Goal: Navigation & Orientation: Find specific page/section

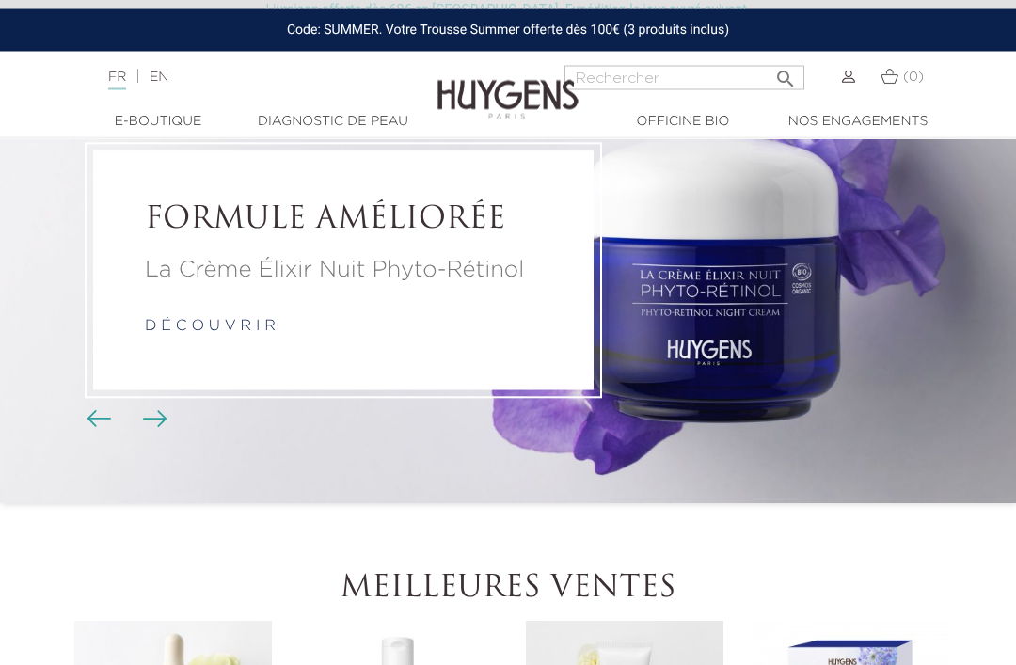
scroll to position [109, 0]
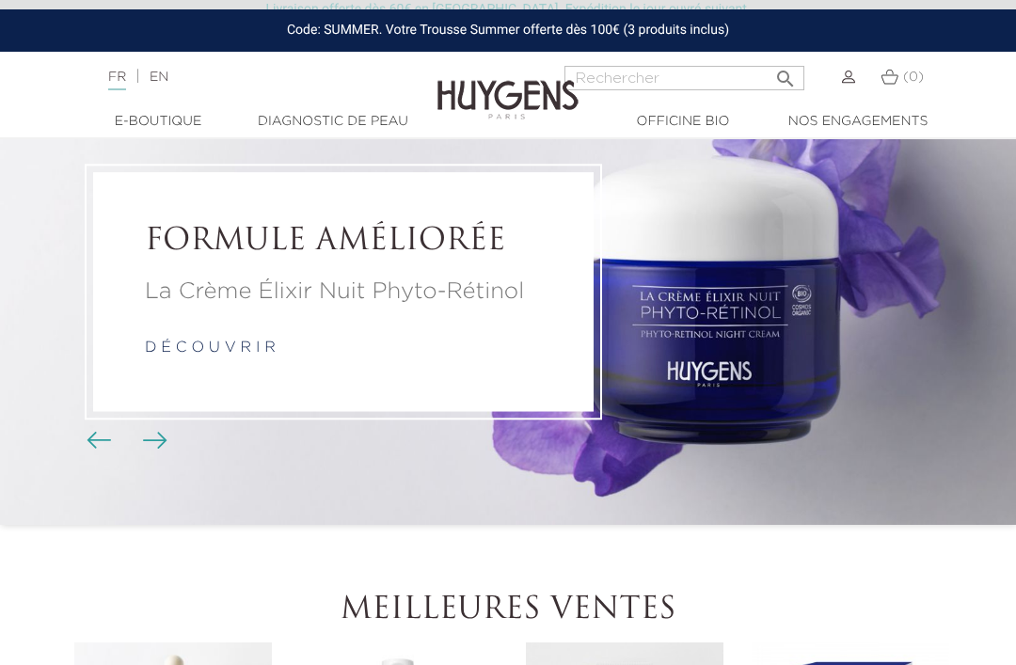
click at [88, 453] on span "Boutons du carrousel" at bounding box center [99, 438] width 28 height 28
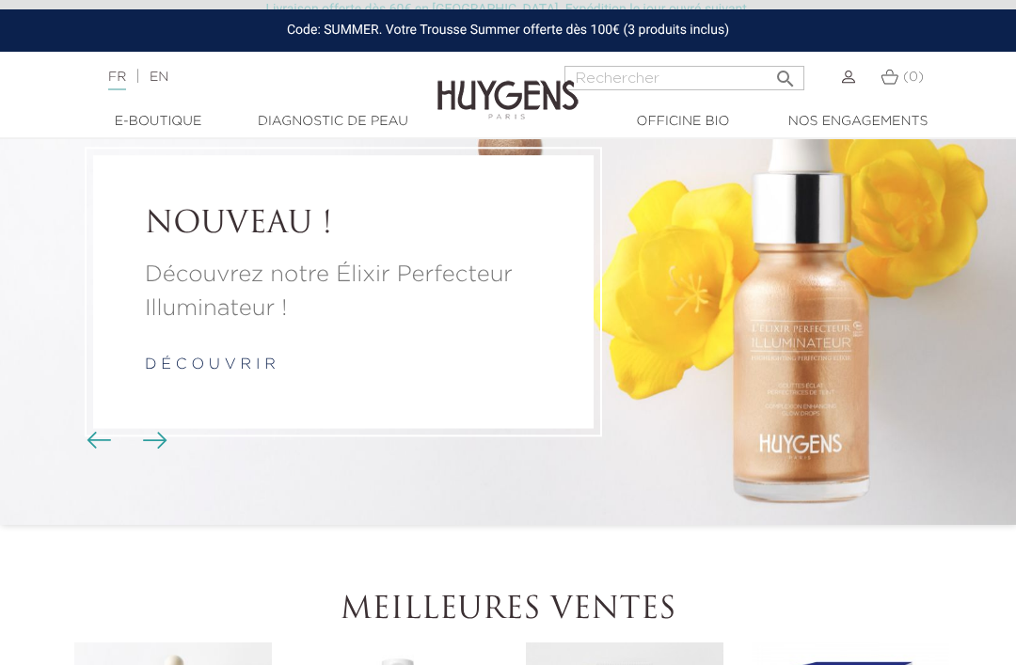
click at [152, 293] on p "Découvrez notre Élixir Perfecteur Illuminateur !" at bounding box center [343, 292] width 397 height 68
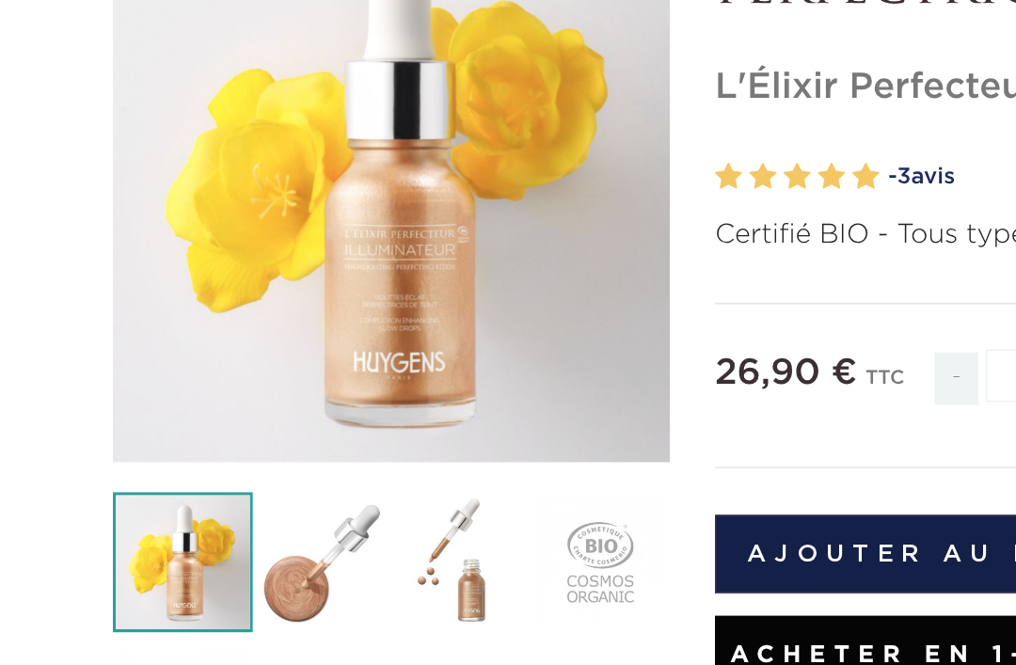
click at [86, 243] on div "" at bounding box center [245, 325] width 348 height 348
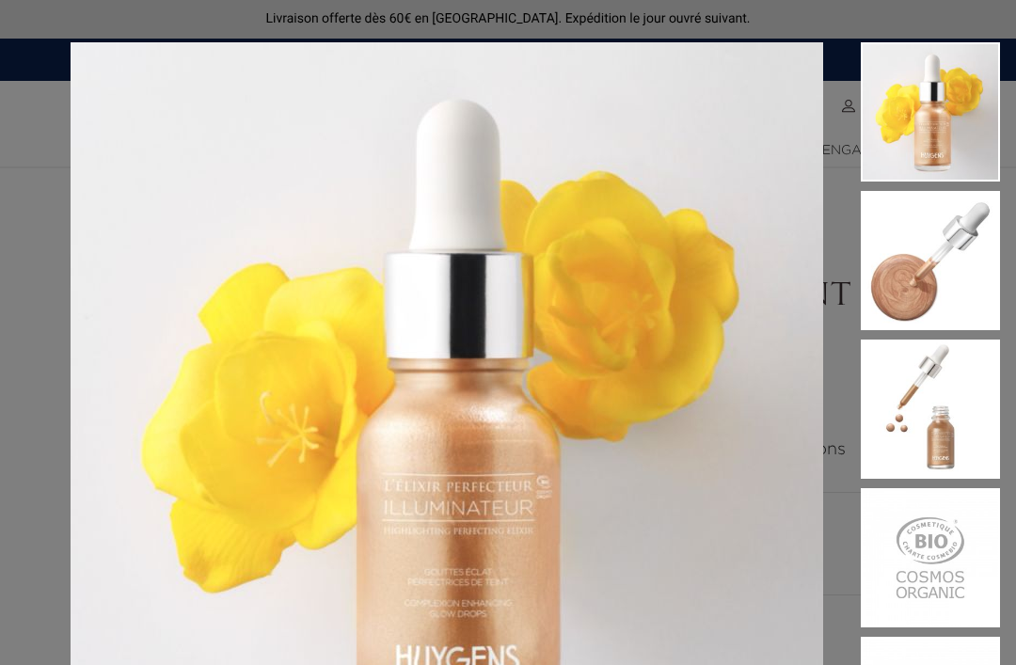
click at [44, 213] on div "Certifié BIO - Tous types de peaux et carnations" at bounding box center [508, 332] width 1016 height 665
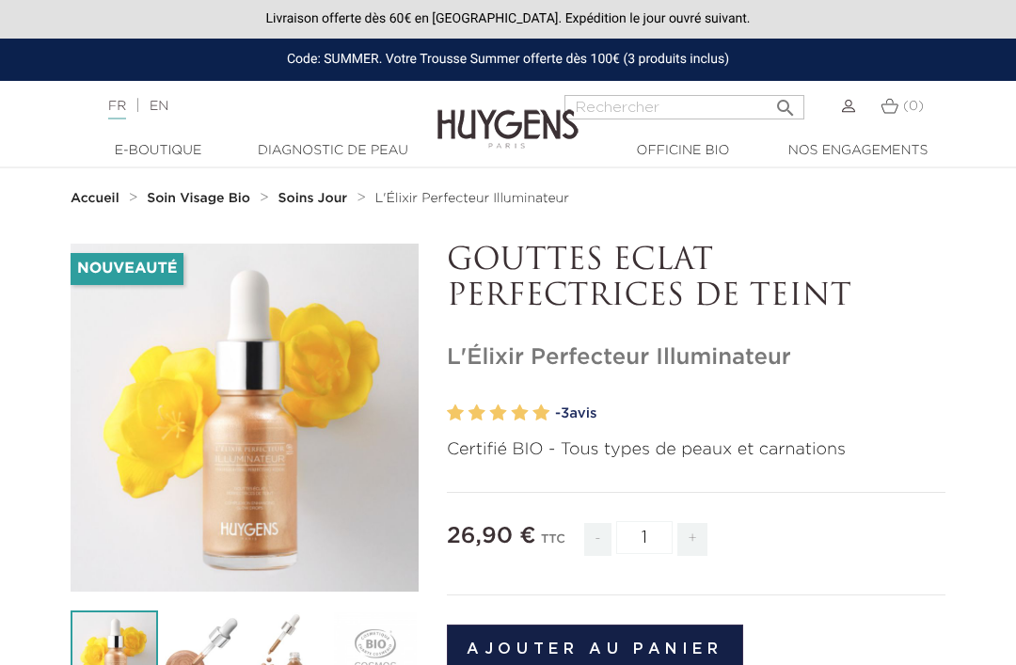
click at [95, 199] on strong "Accueil" at bounding box center [95, 198] width 49 height 13
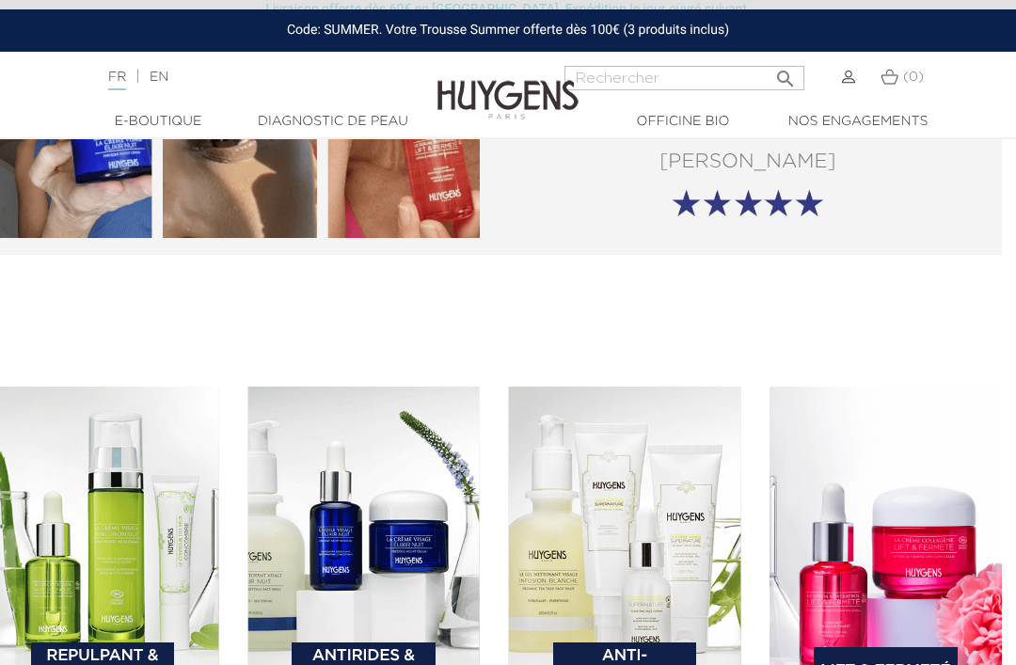
scroll to position [2369, 14]
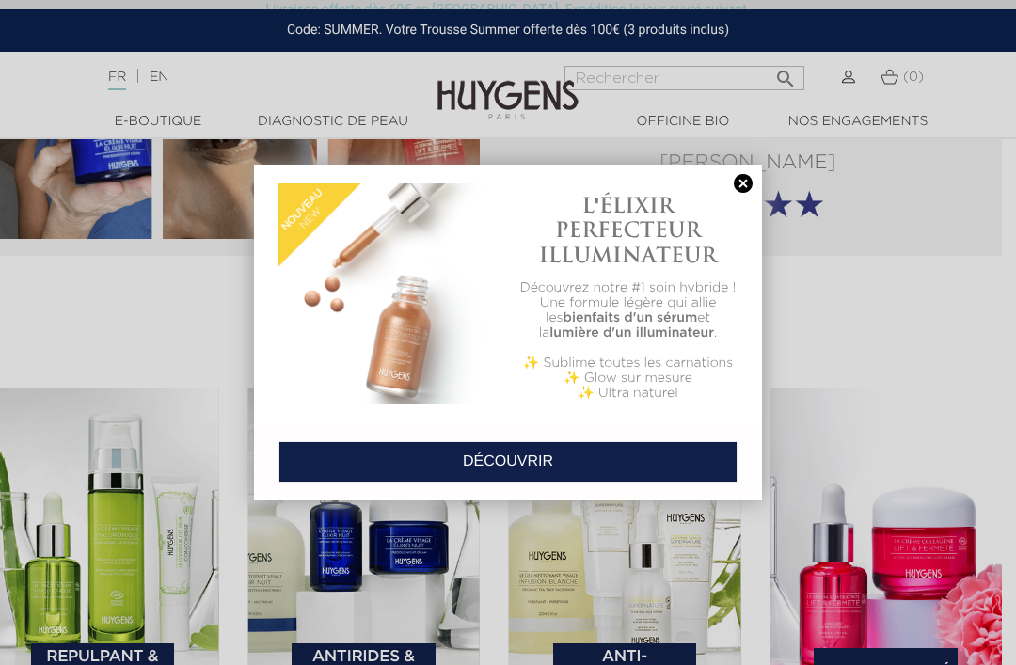
click at [744, 174] on link at bounding box center [743, 184] width 26 height 20
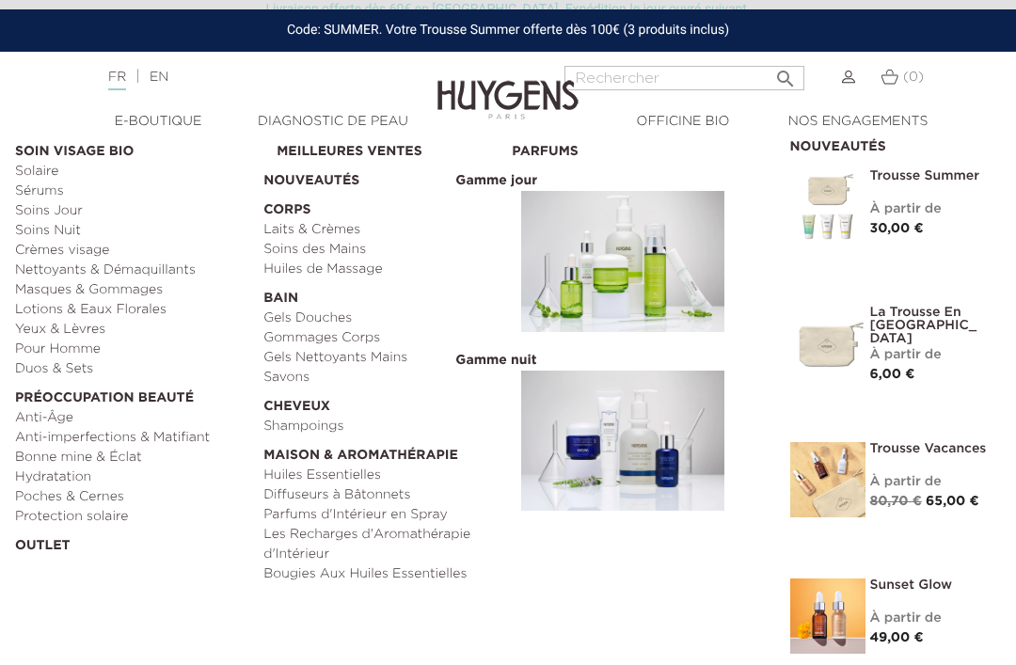
click at [19, 287] on link "Masques & Gommages" at bounding box center [132, 290] width 235 height 20
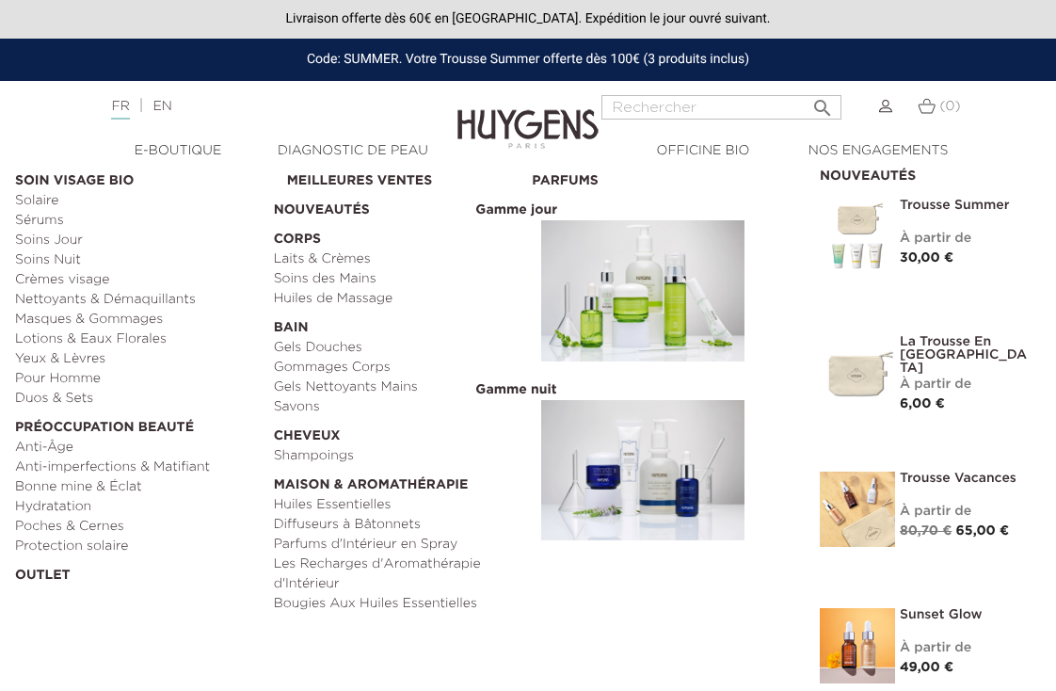
click at [35, 230] on link "Sérums" at bounding box center [138, 221] width 246 height 20
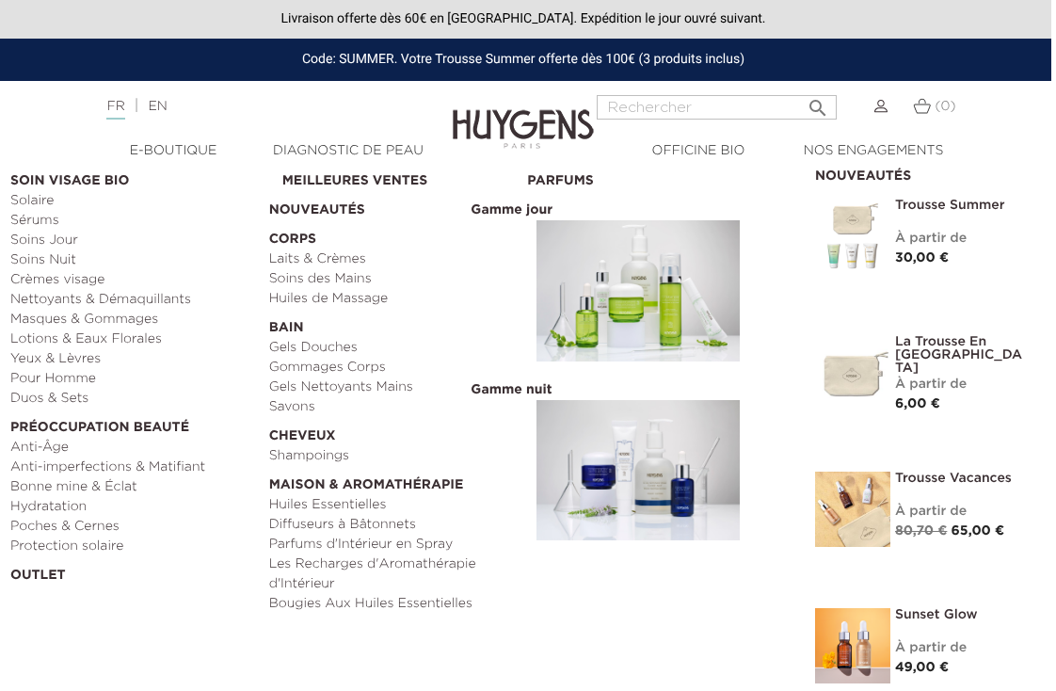
scroll to position [0, 6]
click at [49, 359] on link "Yeux & Lèvres" at bounding box center [132, 359] width 246 height 20
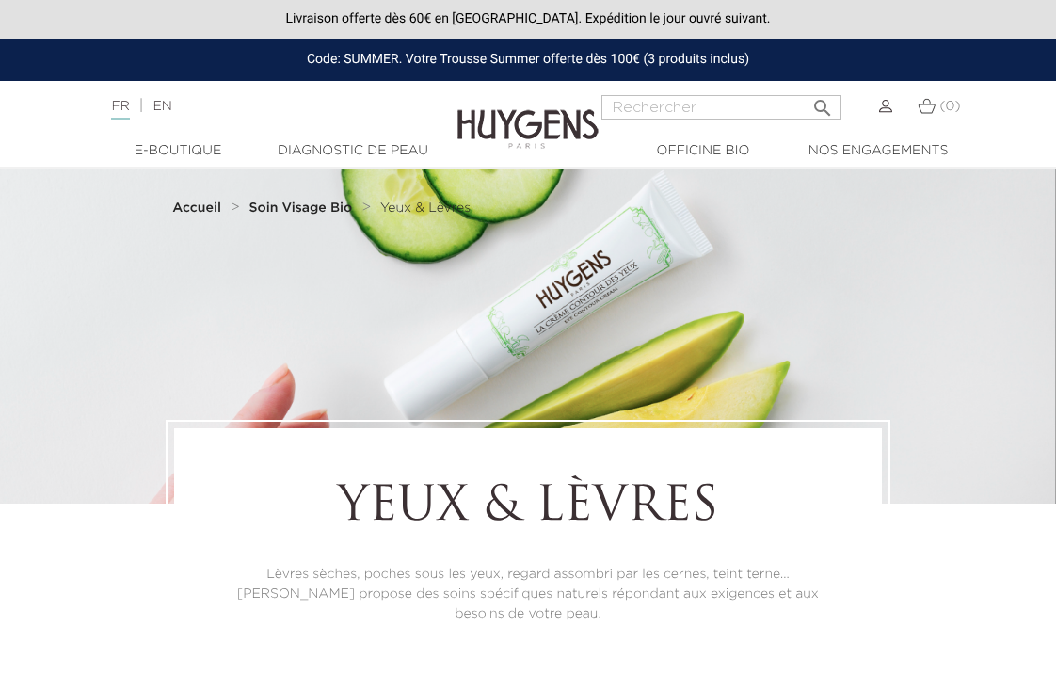
click at [152, 132] on div "Langue : FR | EN Français English  Rechercher (0) " at bounding box center [528, 117] width 1056 height 45
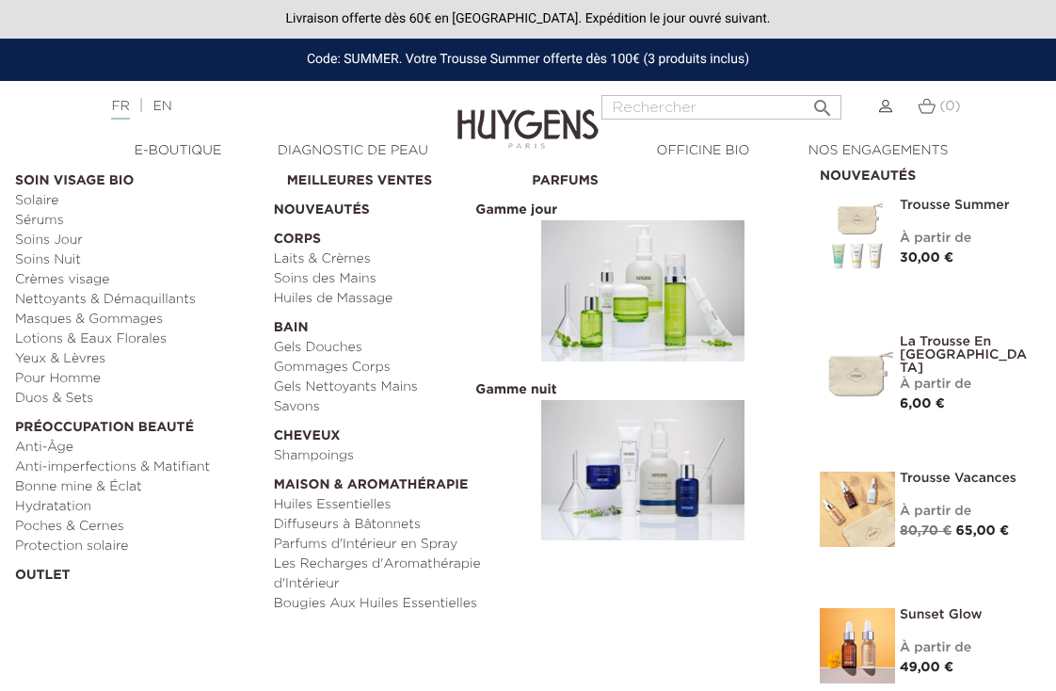
click at [291, 261] on link "Laits & Crèmes" at bounding box center [397, 259] width 246 height 20
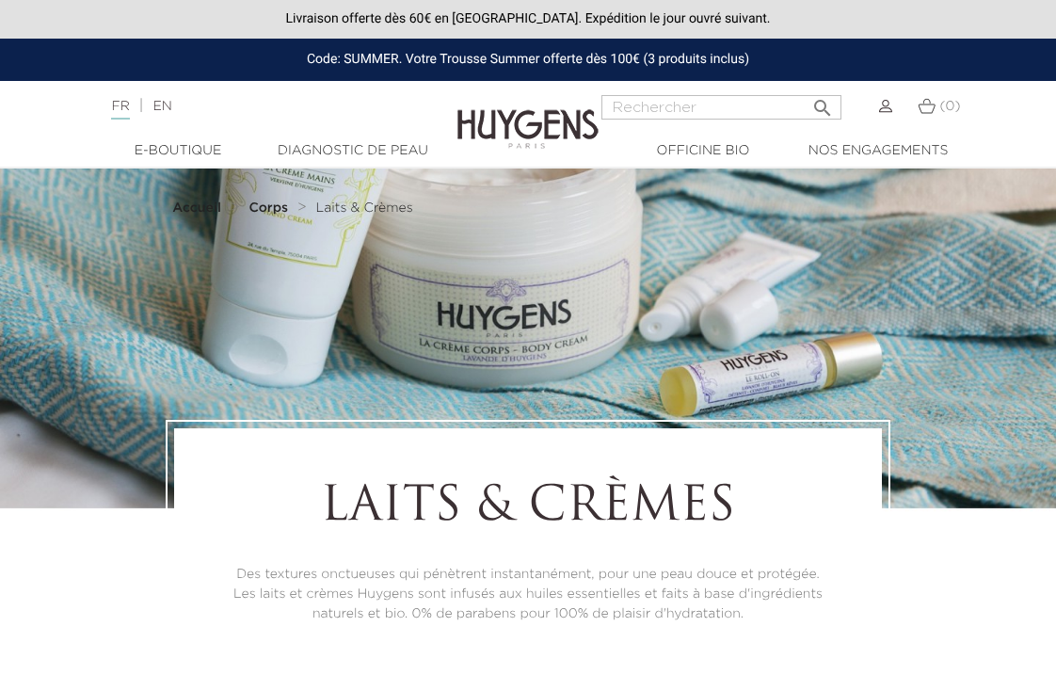
click at [284, 141] on link "Diagnostic de peau" at bounding box center [352, 151] width 175 height 20
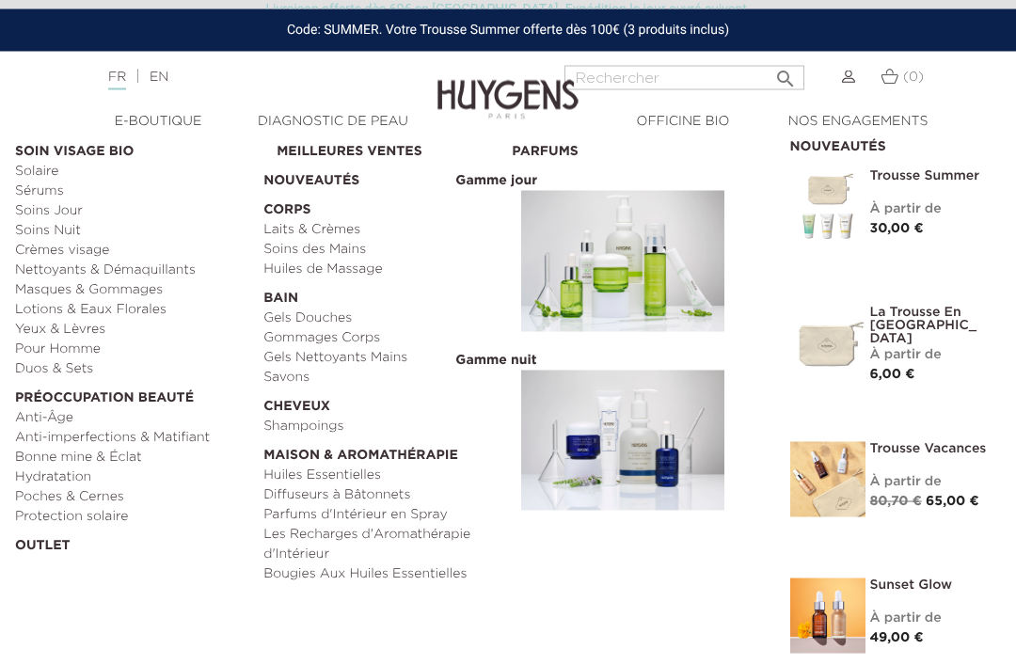
scroll to position [419, 0]
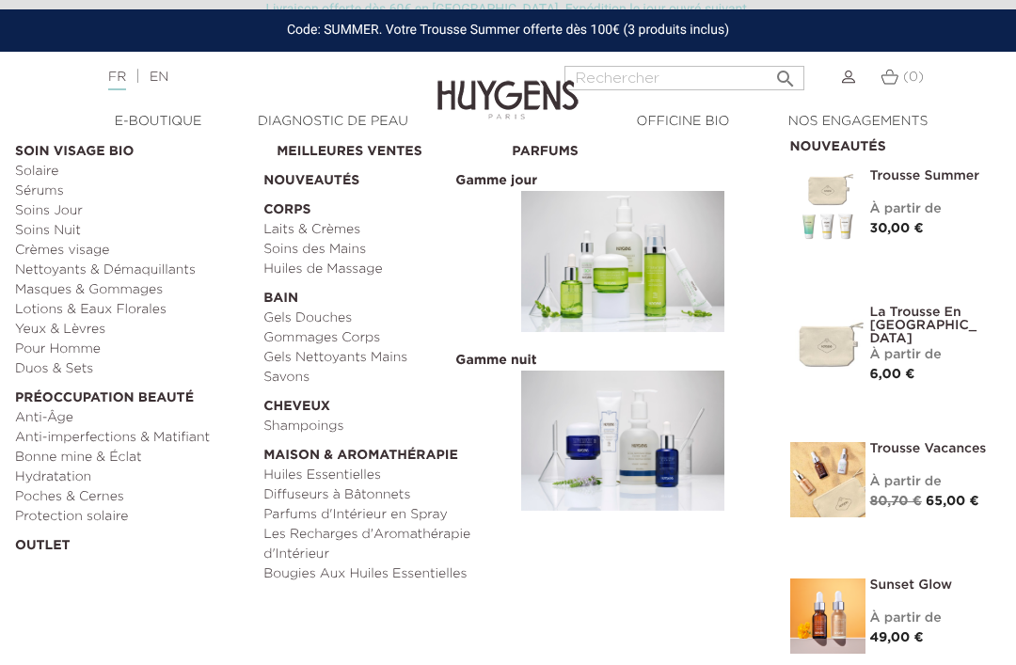
click at [24, 249] on link "Crèmes visage" at bounding box center [132, 251] width 235 height 20
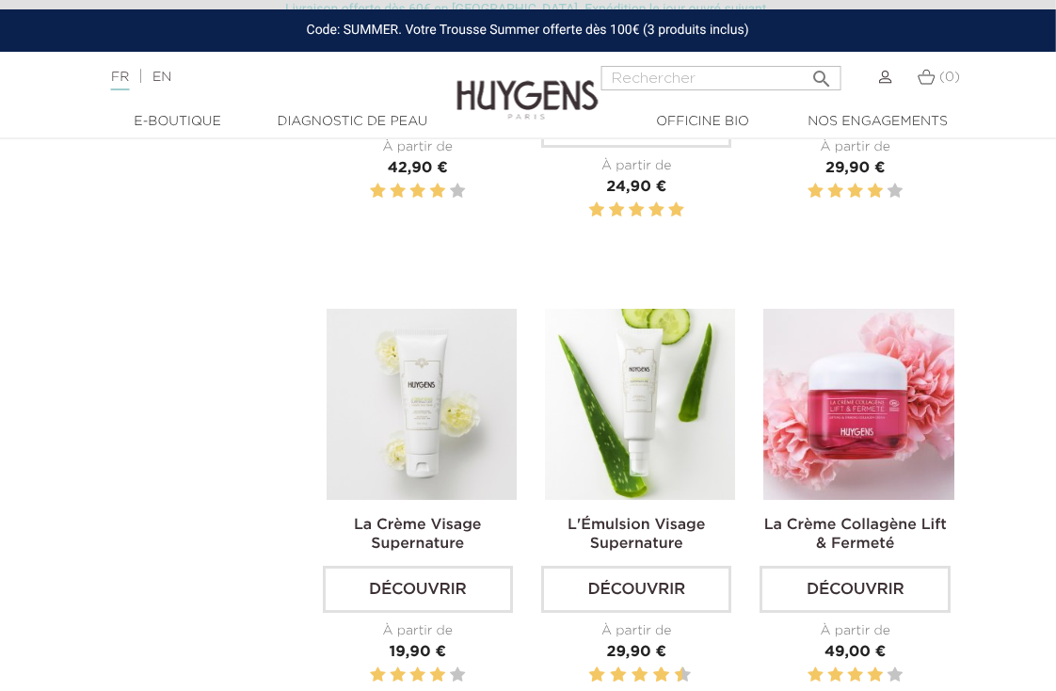
scroll to position [904, 2]
